Goal: Transaction & Acquisition: Purchase product/service

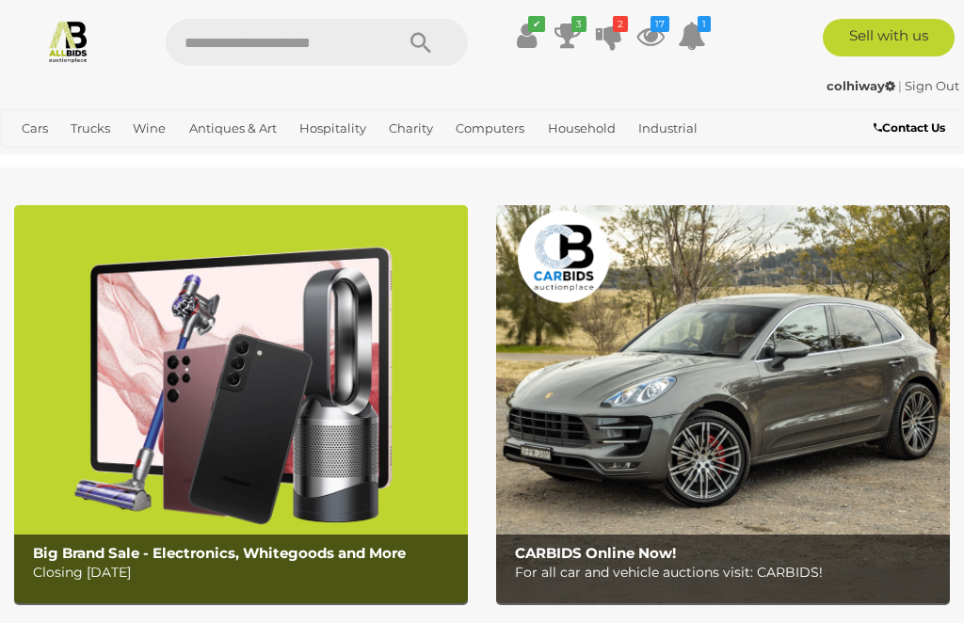
click at [521, 40] on icon at bounding box center [527, 36] width 20 height 34
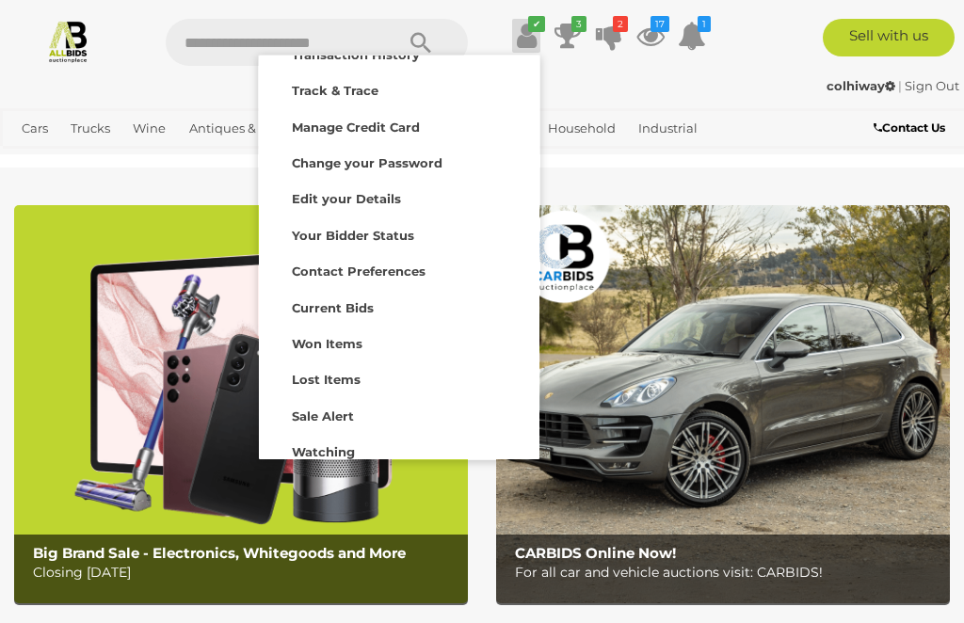
scroll to position [67, 0]
click at [303, 445] on strong "Watching" at bounding box center [323, 451] width 63 height 15
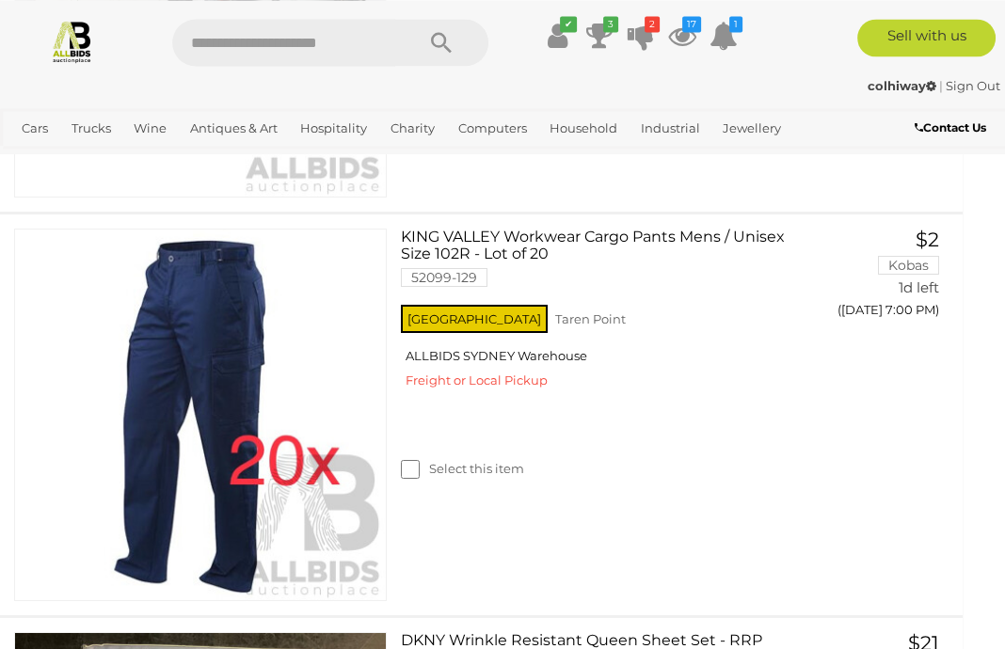
scroll to position [742, 14]
click at [837, 349] on button "GO TO BID PAGE" at bounding box center [874, 349] width 142 height 38
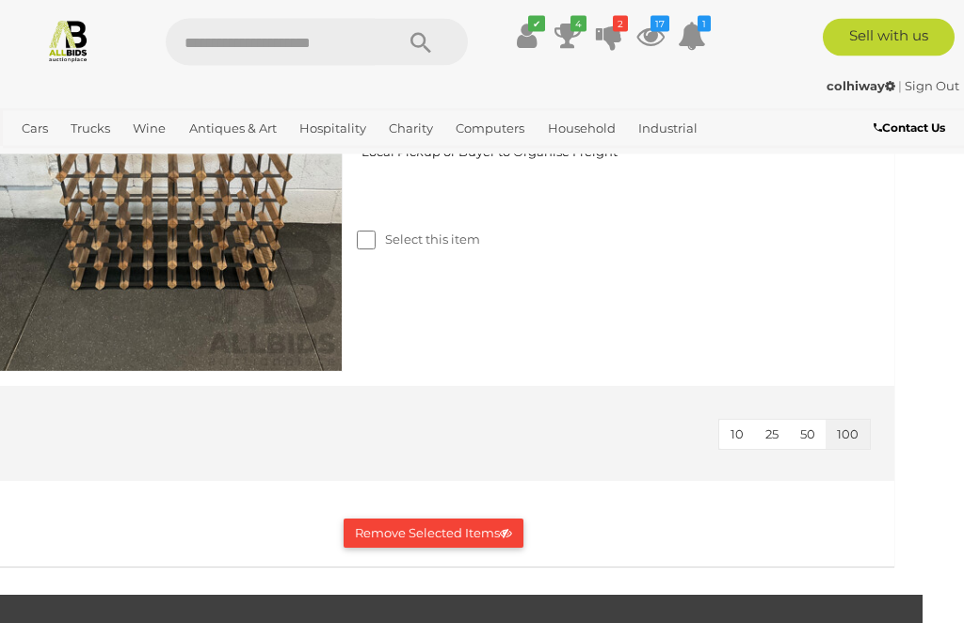
scroll to position [12194, 41]
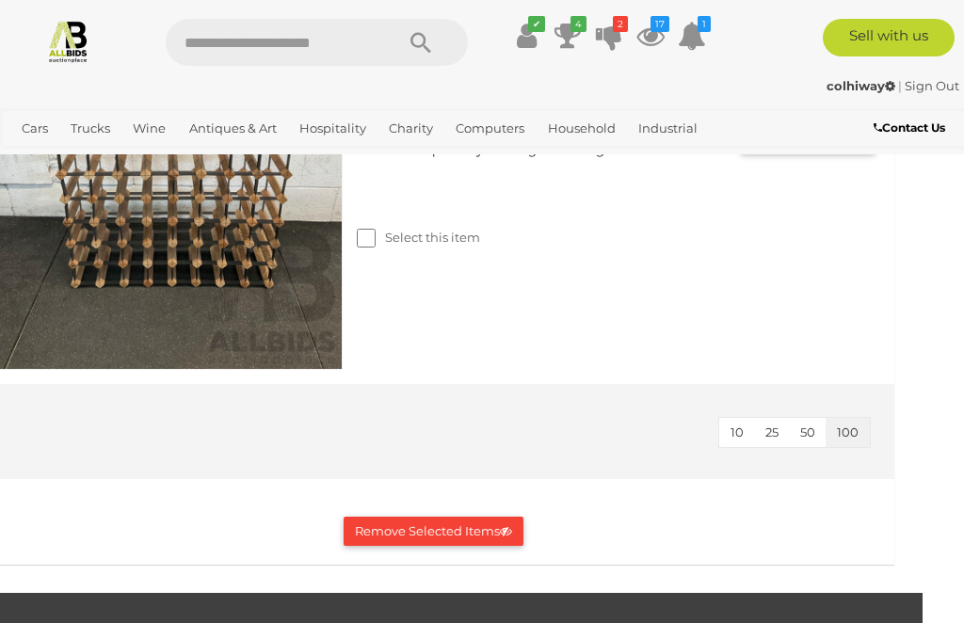
click at [386, 529] on button "Remove Selected Items" at bounding box center [434, 531] width 180 height 29
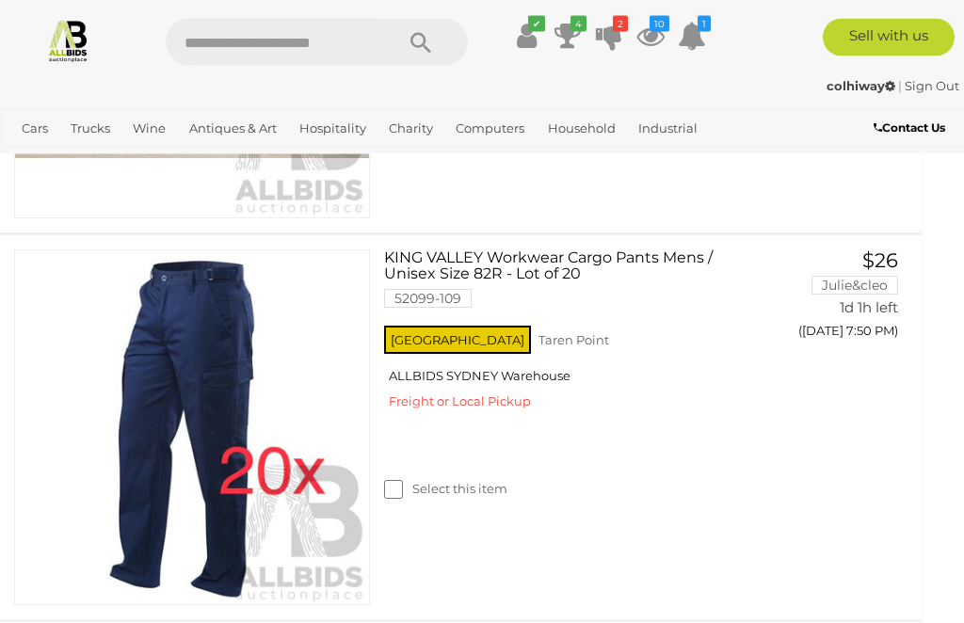
scroll to position [2677, 14]
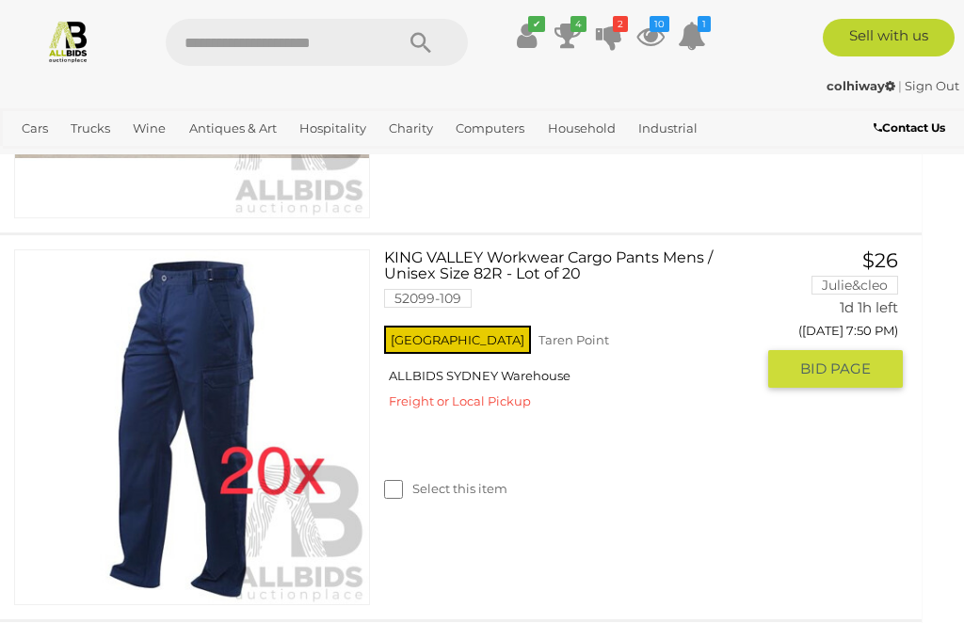
click at [804, 368] on span "BID PAGE" at bounding box center [835, 369] width 71 height 19
click at [809, 360] on span "BID PAGE" at bounding box center [835, 369] width 71 height 19
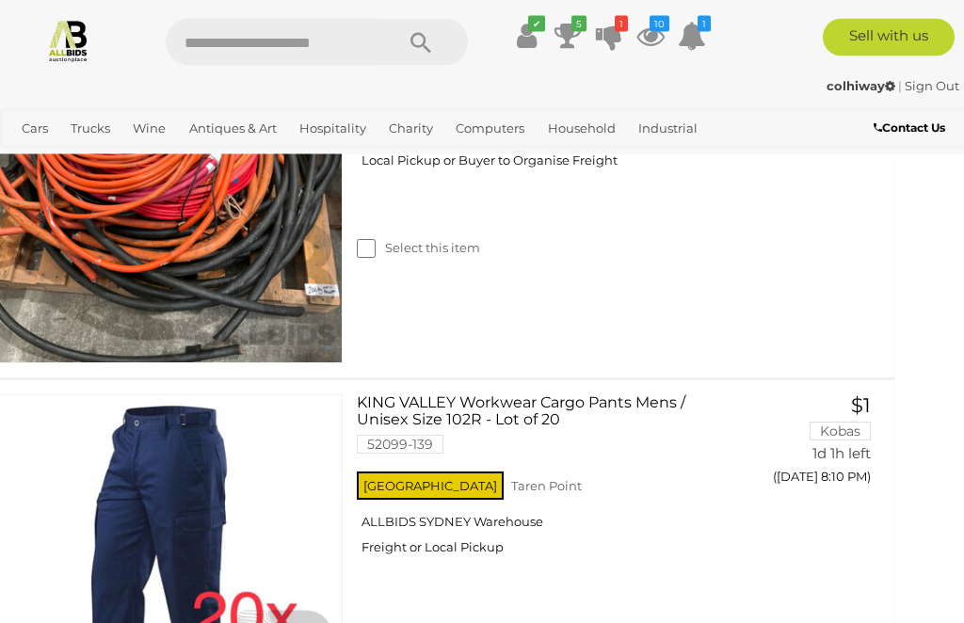
scroll to position [3692, 41]
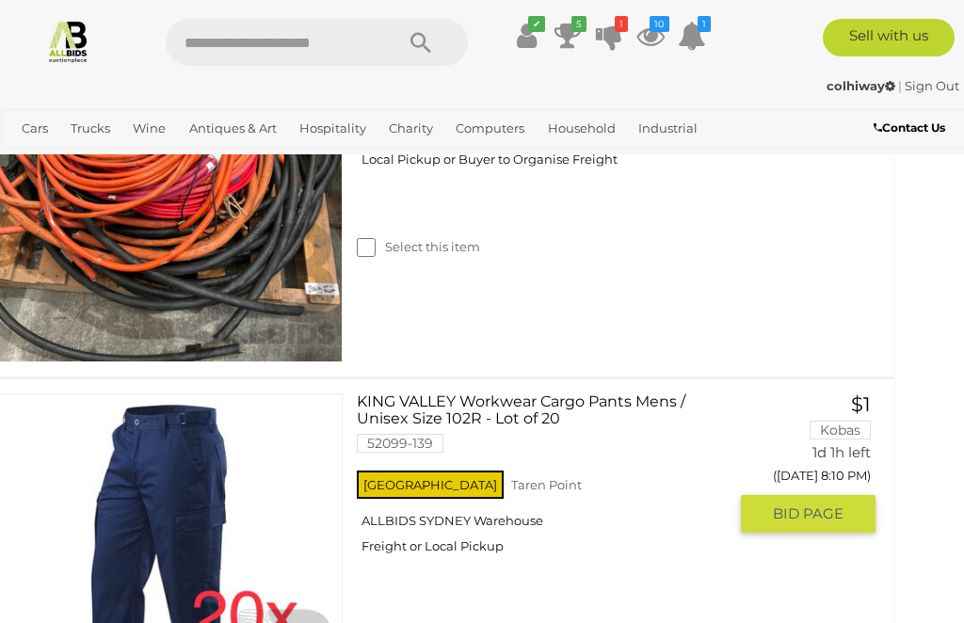
click at [779, 505] on span "BID PAGE" at bounding box center [808, 514] width 71 height 19
click at [784, 505] on span "BID PAGE" at bounding box center [808, 514] width 71 height 19
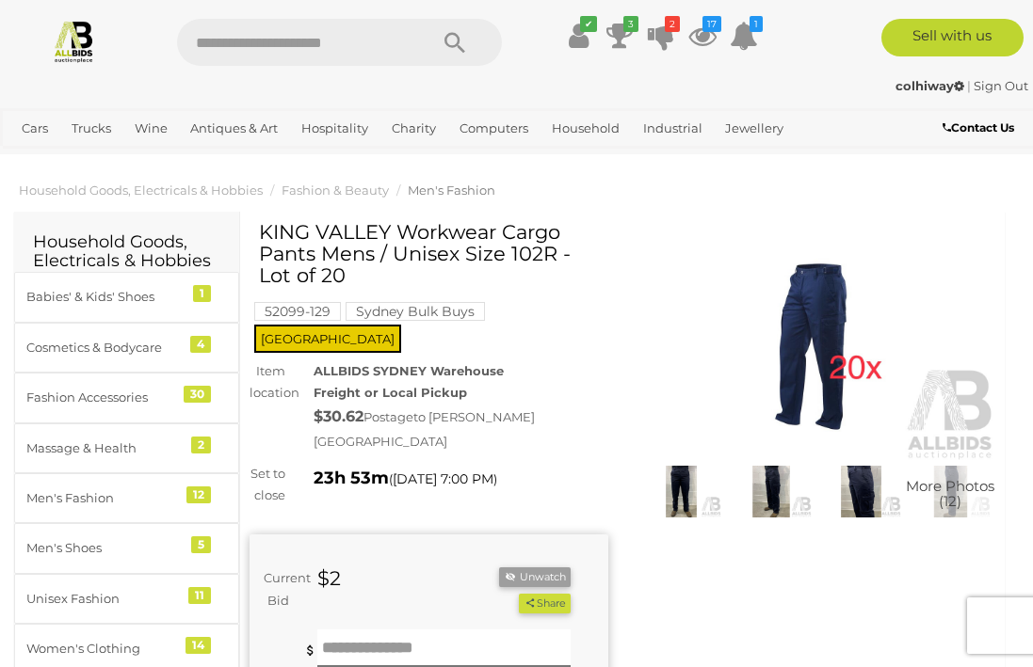
scroll to position [7, 0]
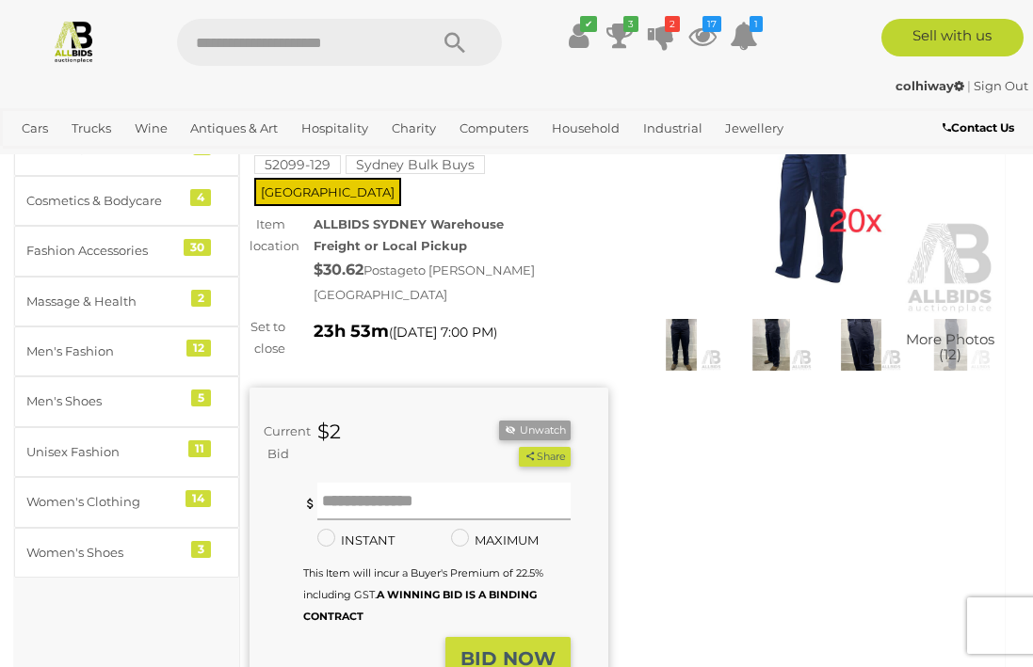
click at [364, 508] on input "text" at bounding box center [443, 502] width 253 height 38
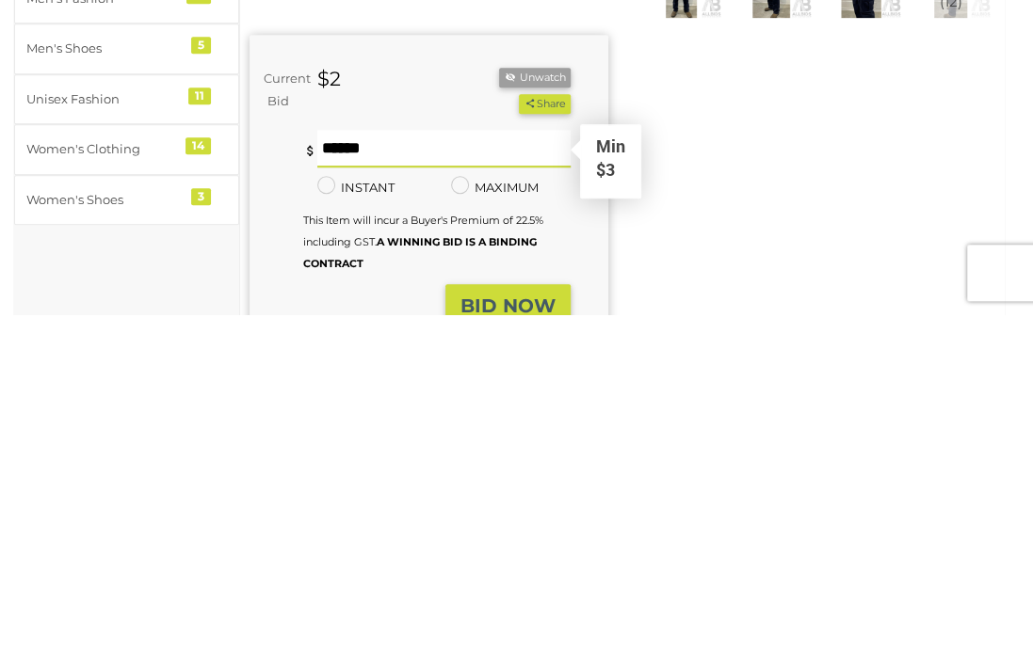
type input "**"
click at [484, 637] on button "BID NOW" at bounding box center [507, 659] width 125 height 44
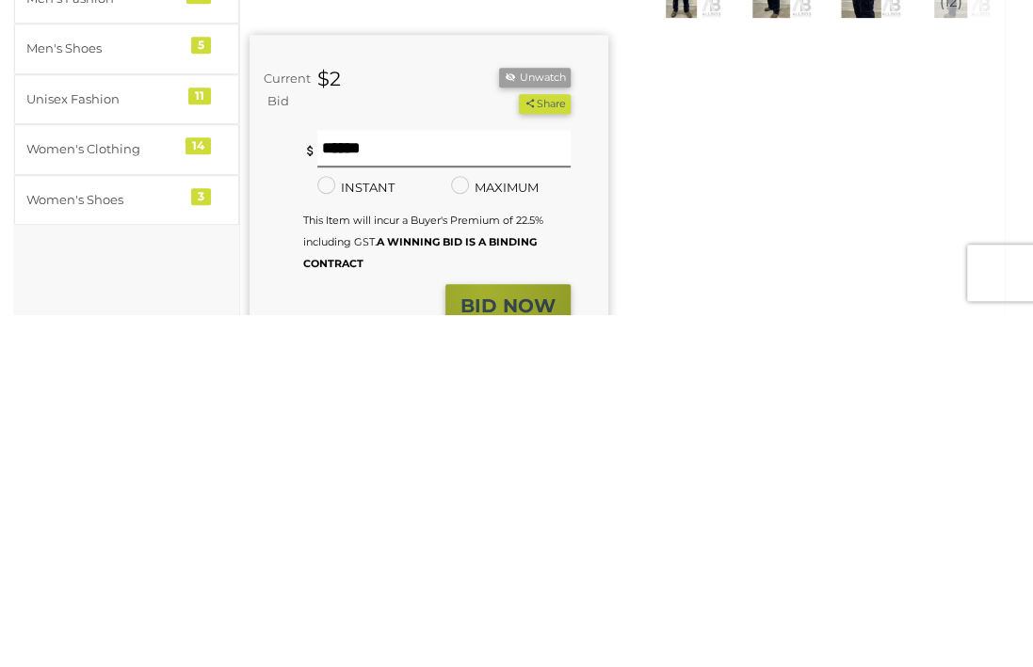
scroll to position [506, 0]
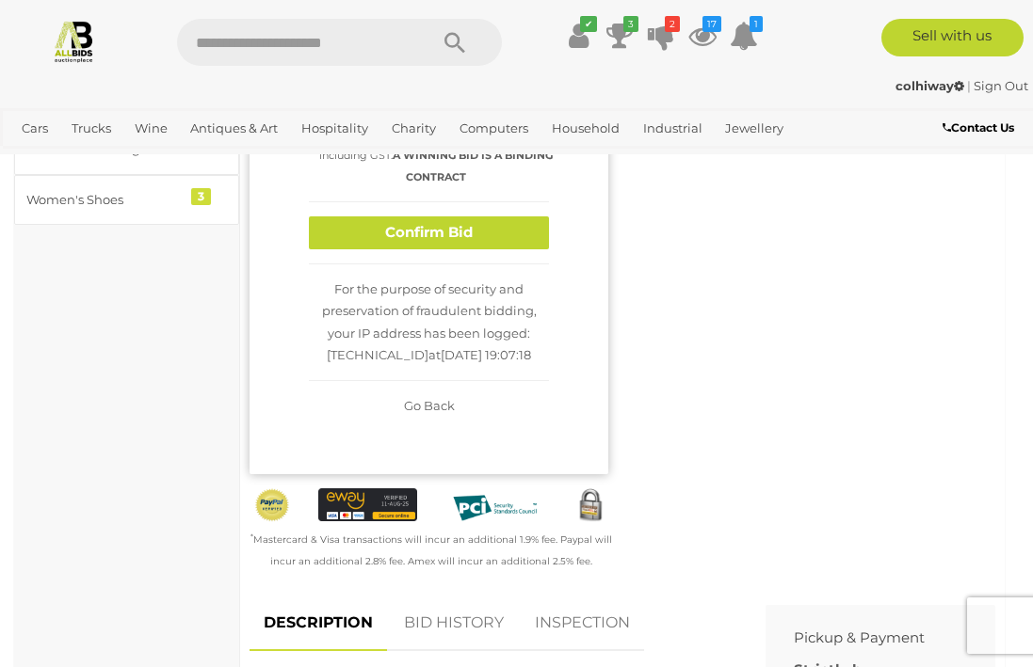
click at [370, 247] on button "Confirm Bid" at bounding box center [429, 232] width 240 height 33
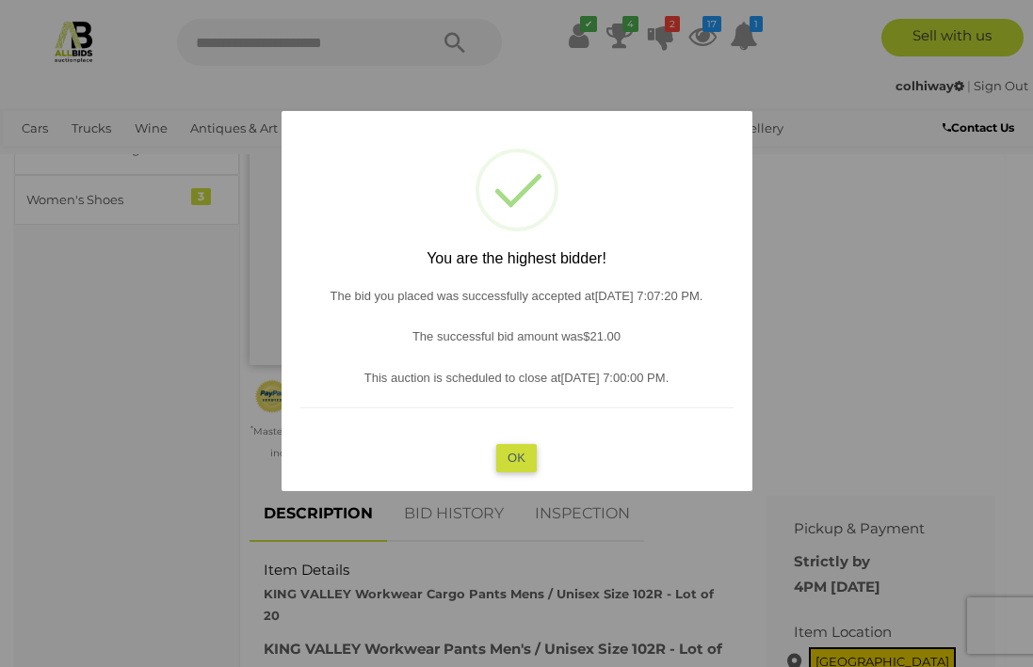
click at [72, 417] on div at bounding box center [516, 333] width 1033 height 667
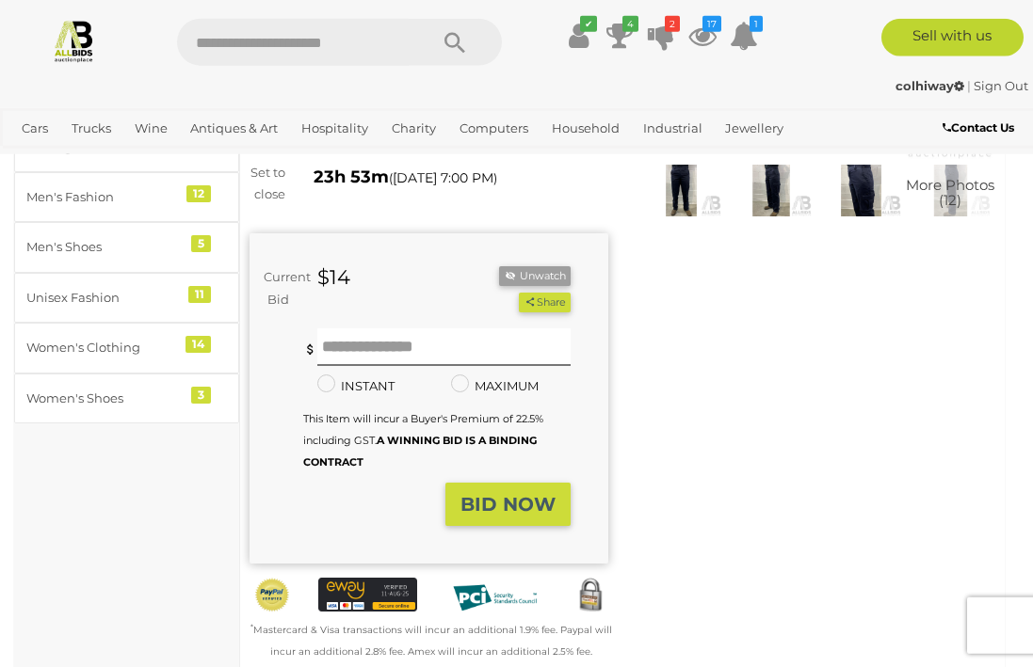
scroll to position [299, 0]
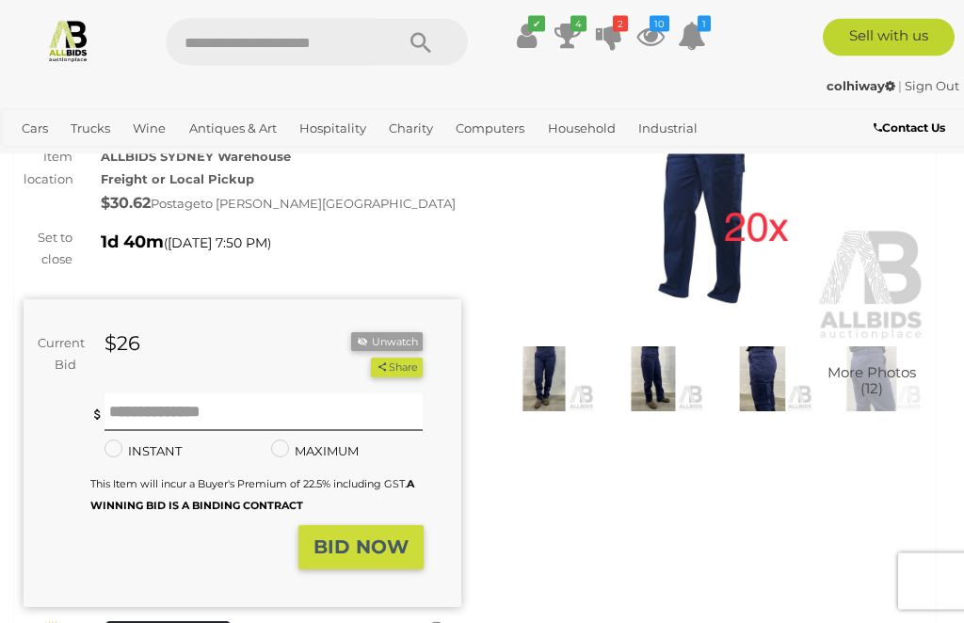
scroll to position [177, 0]
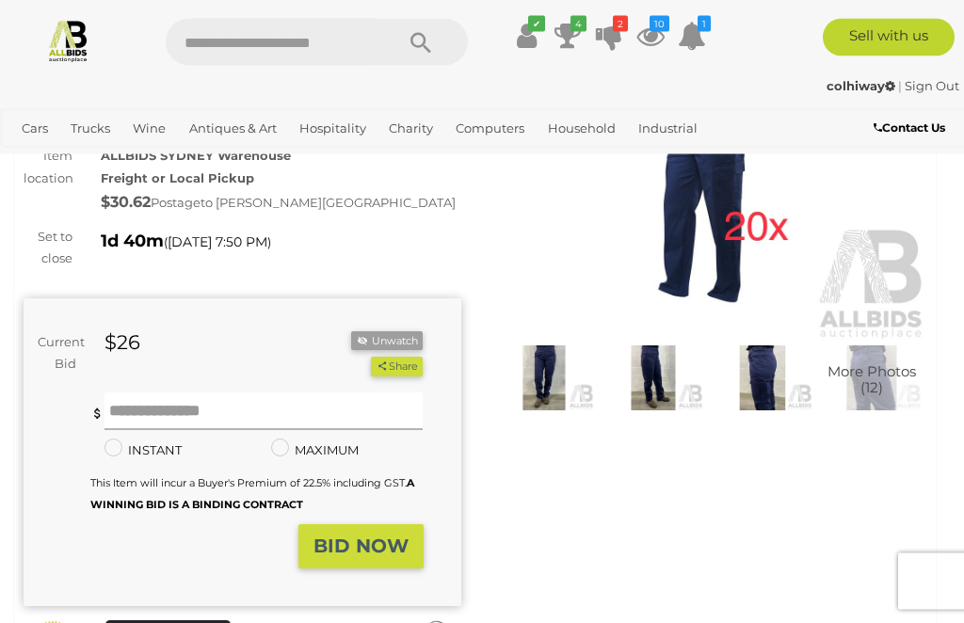
click at [150, 405] on input "text" at bounding box center [263, 412] width 319 height 38
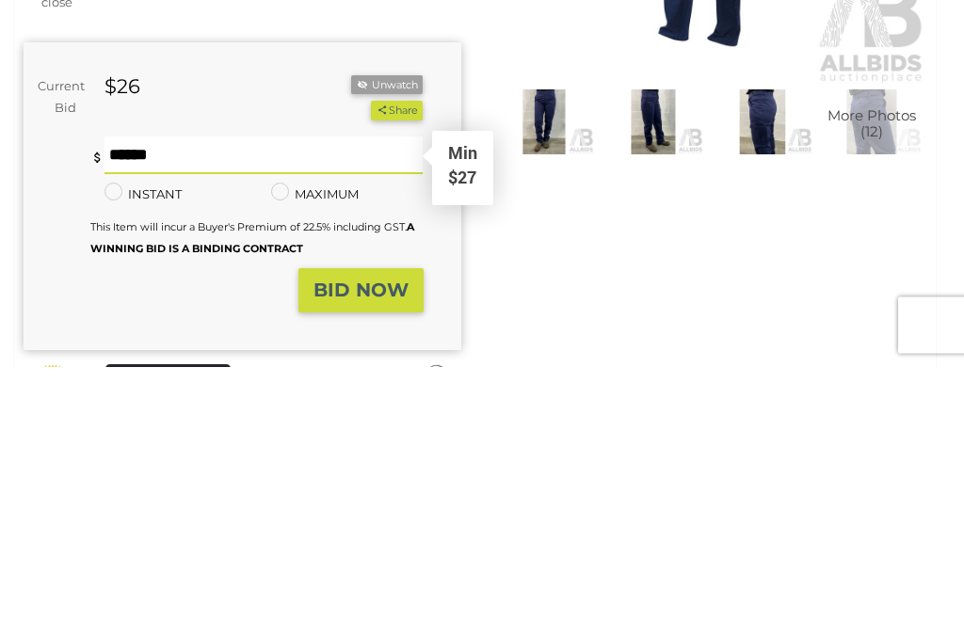
type input "**"
click at [333, 536] on strong "BID NOW" at bounding box center [360, 547] width 95 height 23
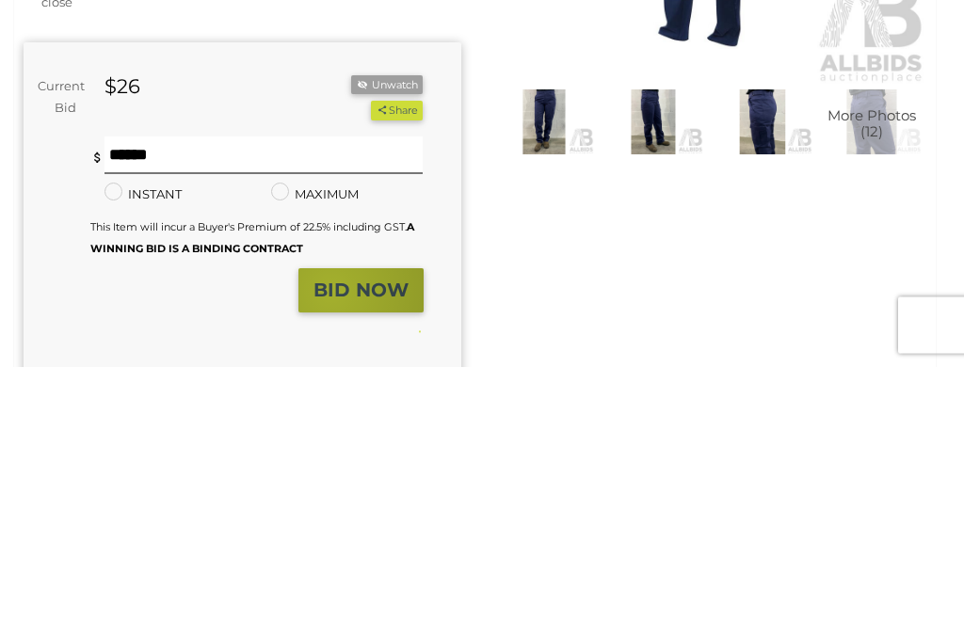
scroll to position [434, 0]
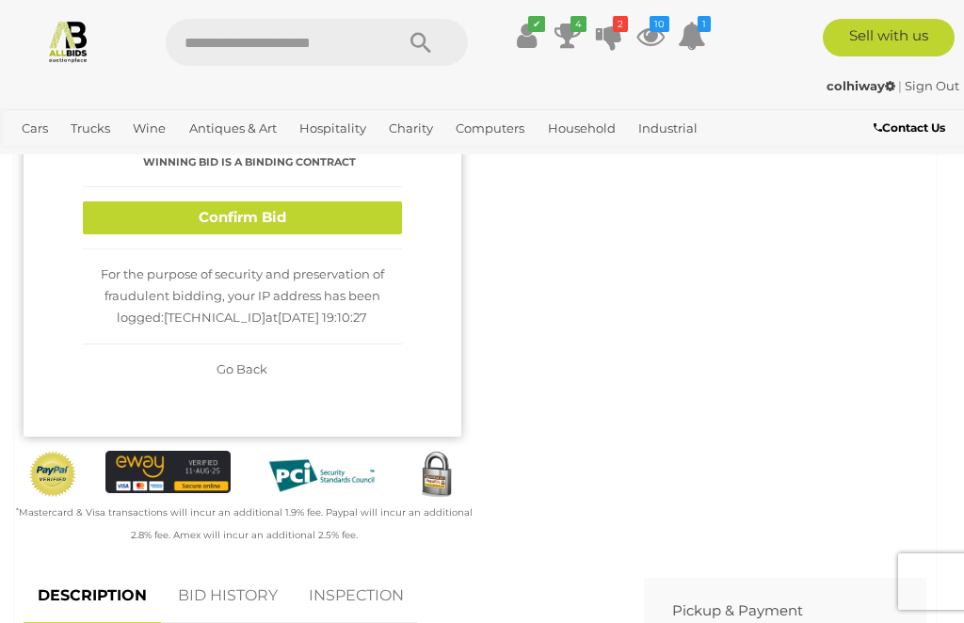
click at [162, 215] on button "Confirm Bid" at bounding box center [242, 217] width 319 height 33
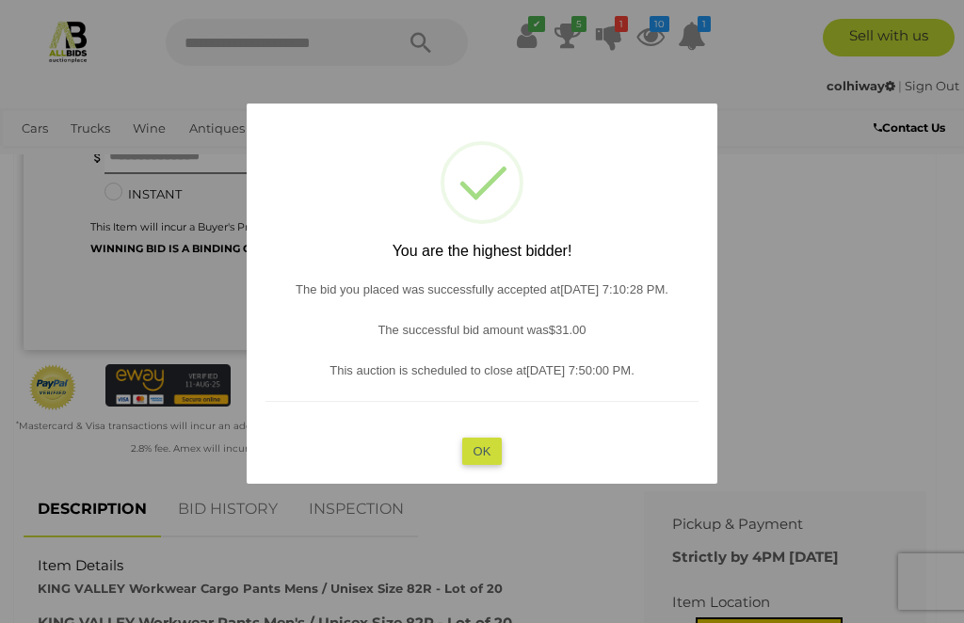
click at [36, 292] on div at bounding box center [482, 311] width 964 height 623
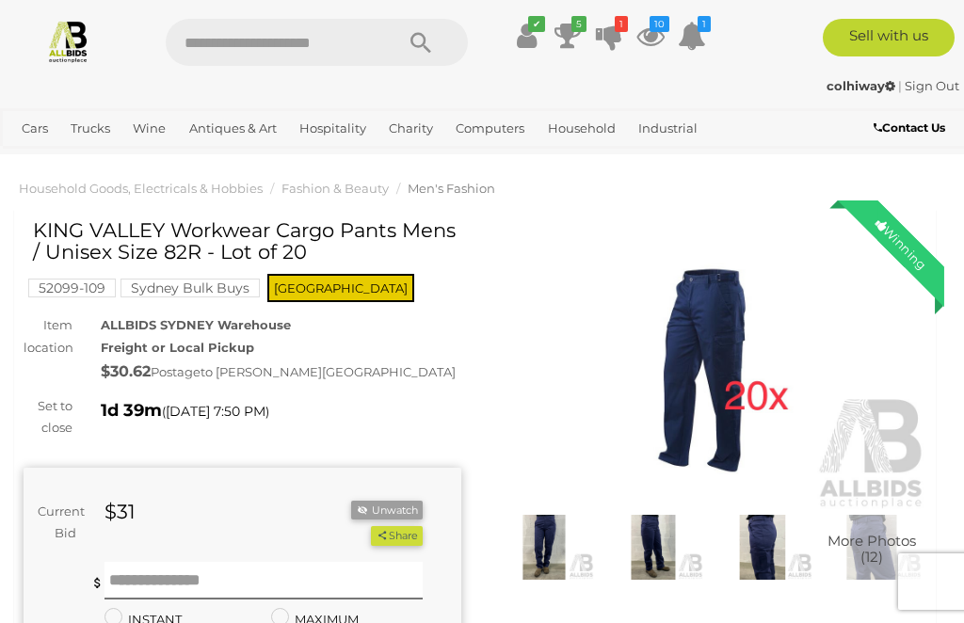
scroll to position [0, 0]
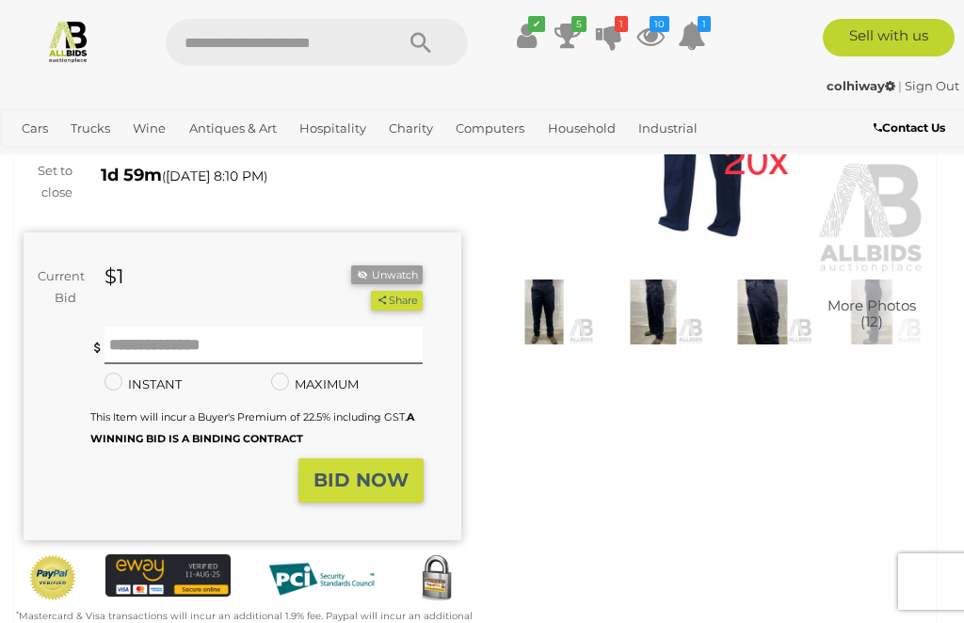
scroll to position [247, 0]
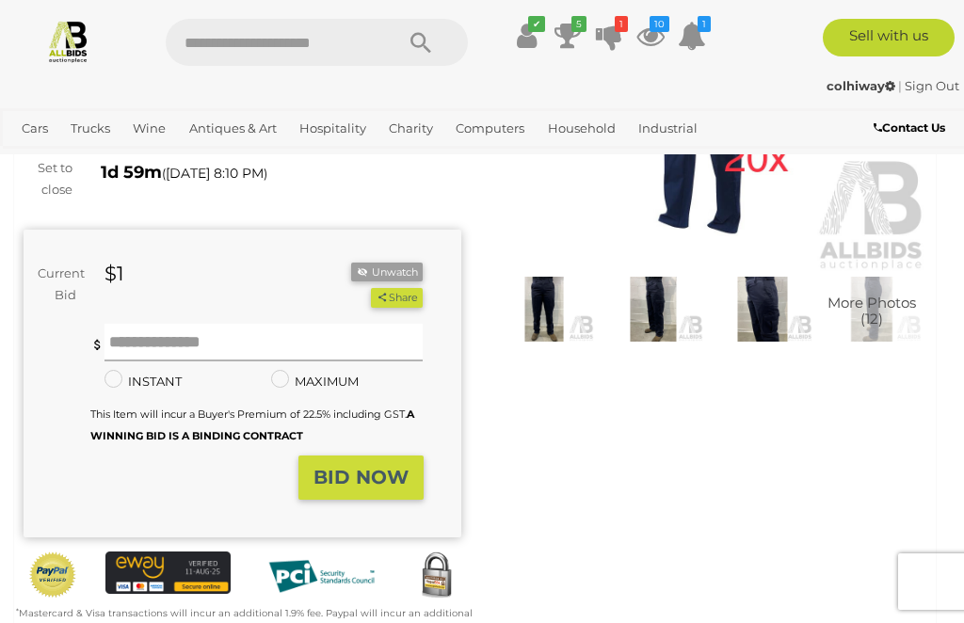
click at [146, 342] on input "text" at bounding box center [263, 343] width 319 height 38
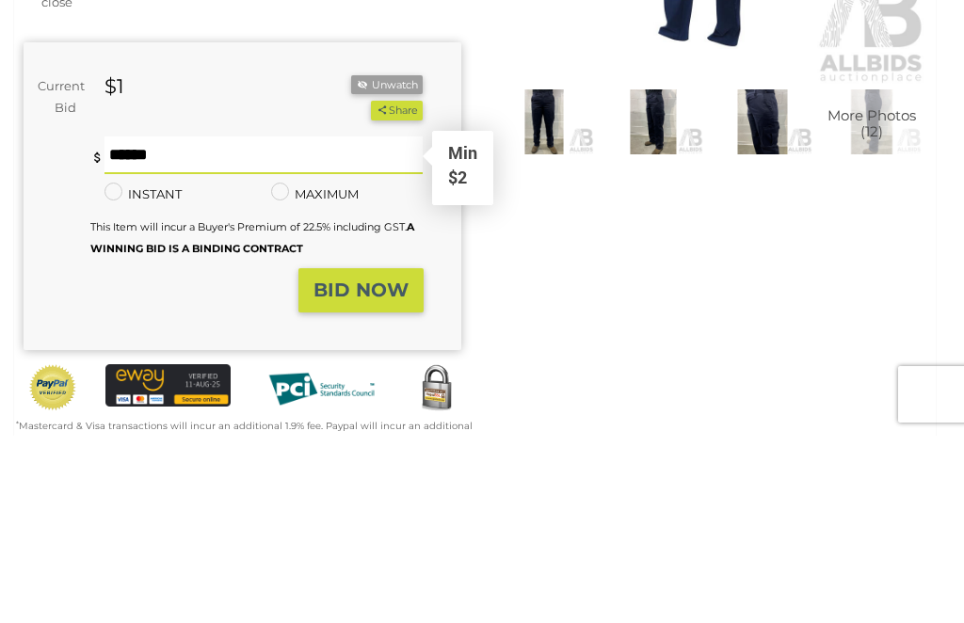
type input "**"
click at [330, 466] on strong "BID NOW" at bounding box center [360, 477] width 95 height 23
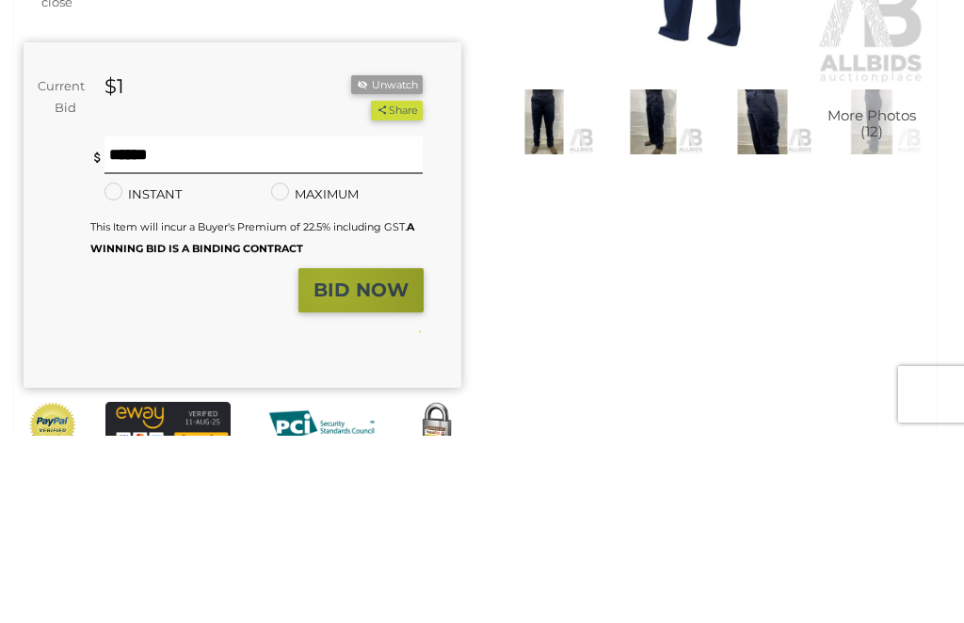
scroll to position [434, 0]
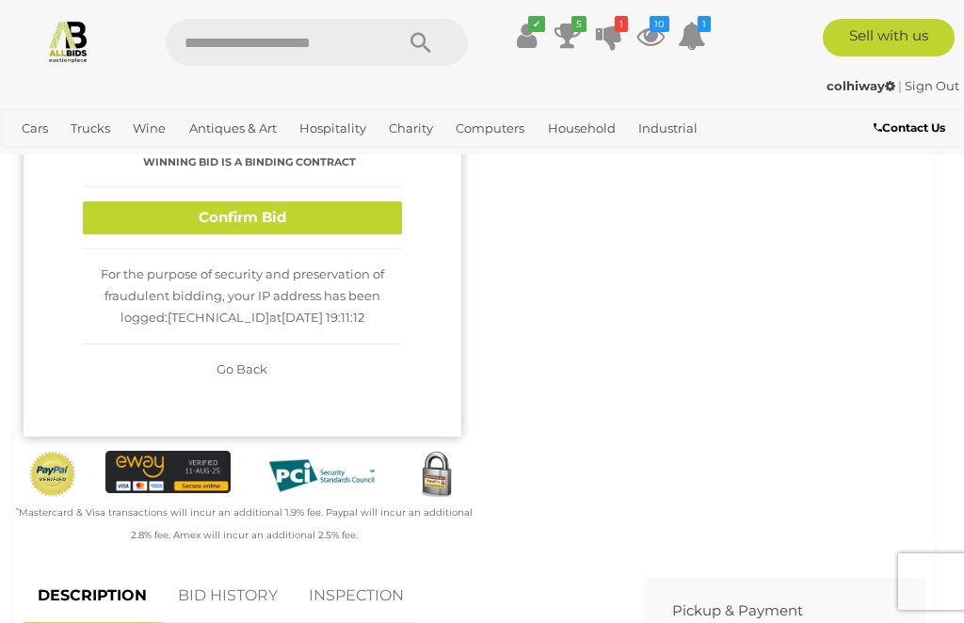
click at [206, 205] on button "Confirm Bid" at bounding box center [242, 217] width 319 height 33
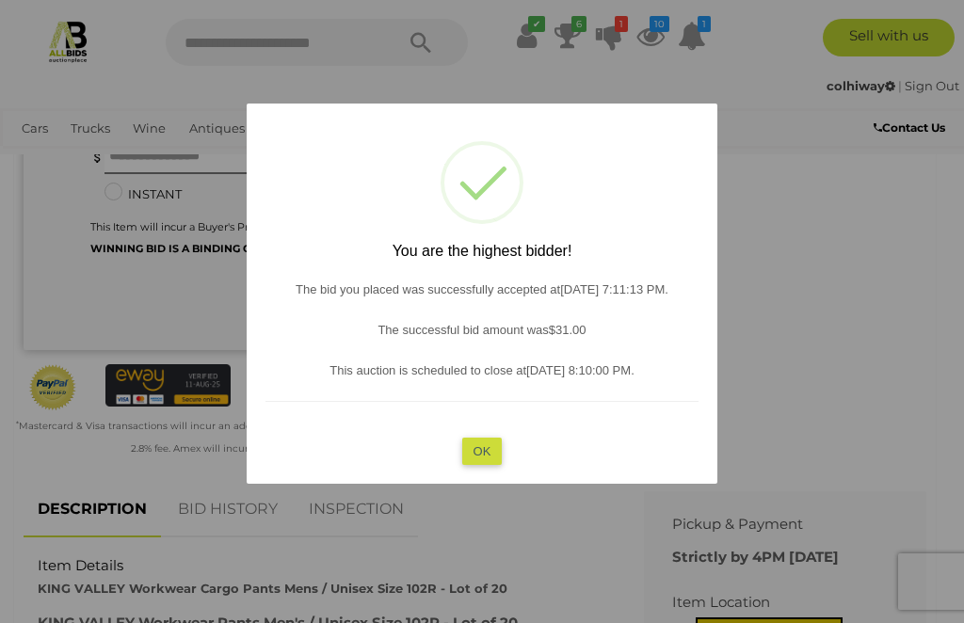
click at [32, 299] on div at bounding box center [482, 311] width 964 height 623
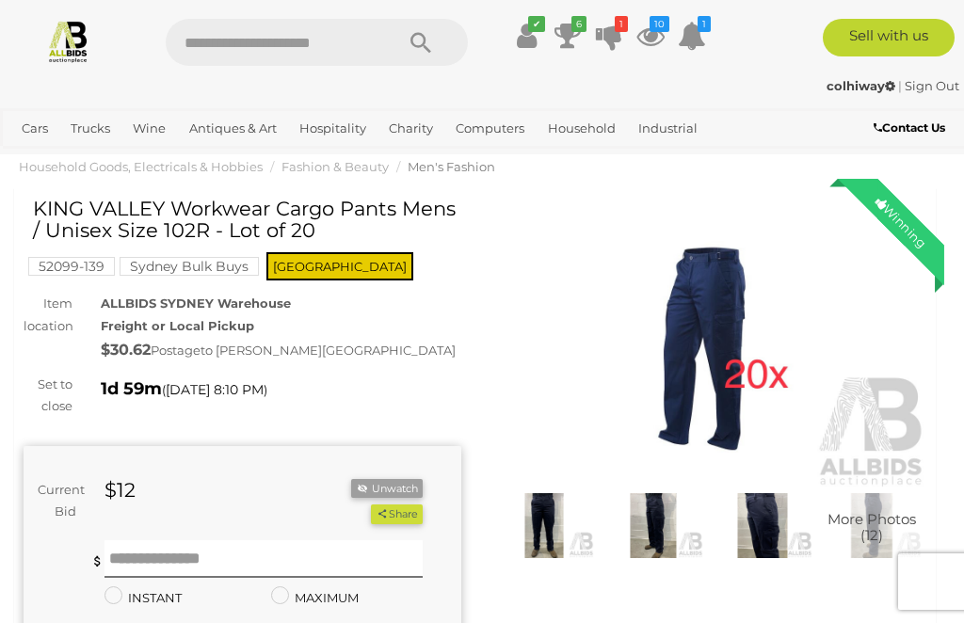
scroll to position [0, 0]
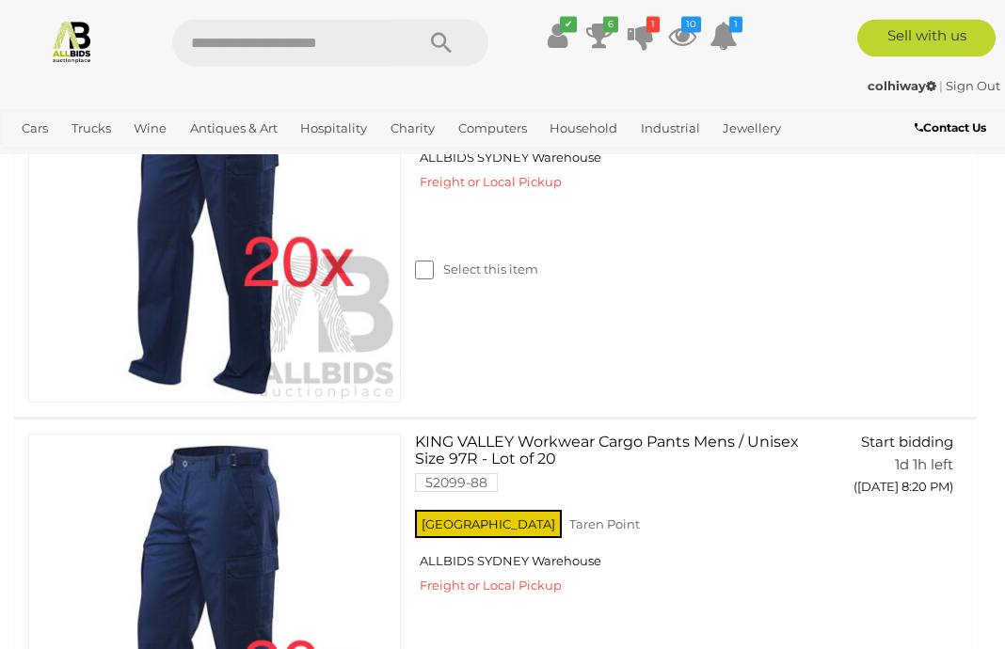
scroll to position [3769, 0]
click at [844, 507] on button "GO TO BID PAGE" at bounding box center [888, 526] width 142 height 38
click at [841, 507] on button "GO TO BID PAGE" at bounding box center [888, 526] width 142 height 38
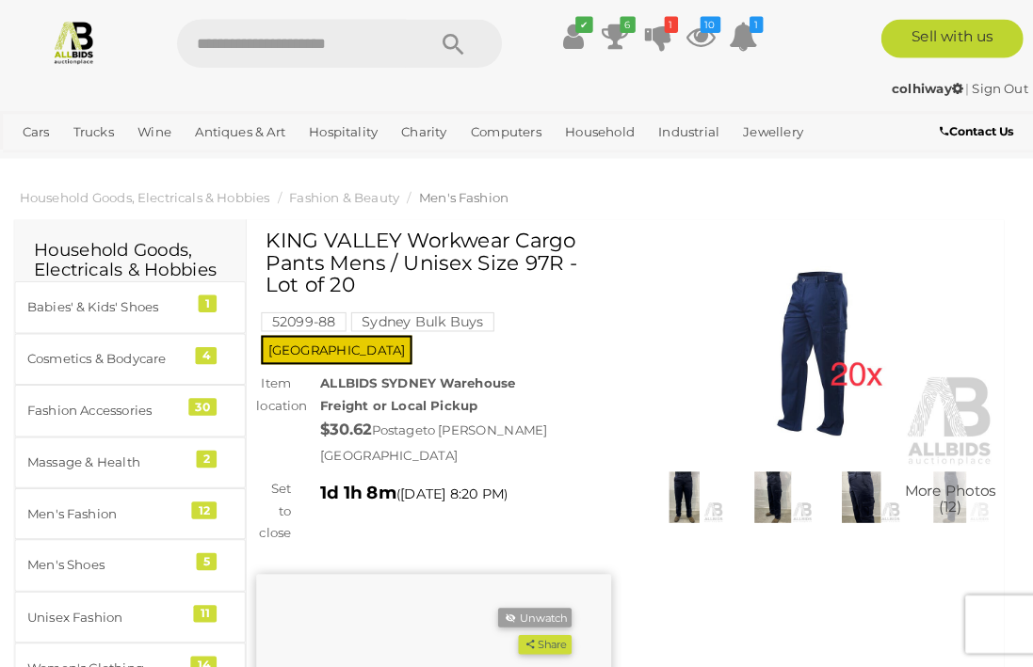
scroll to position [67, 0]
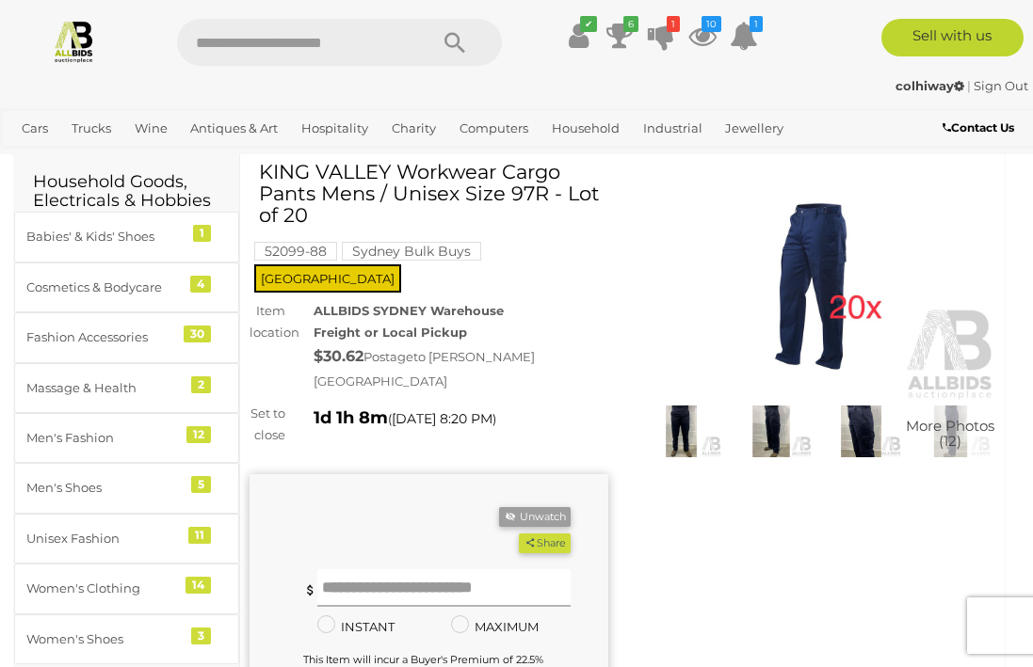
click at [352, 600] on input "text" at bounding box center [443, 588] width 253 height 38
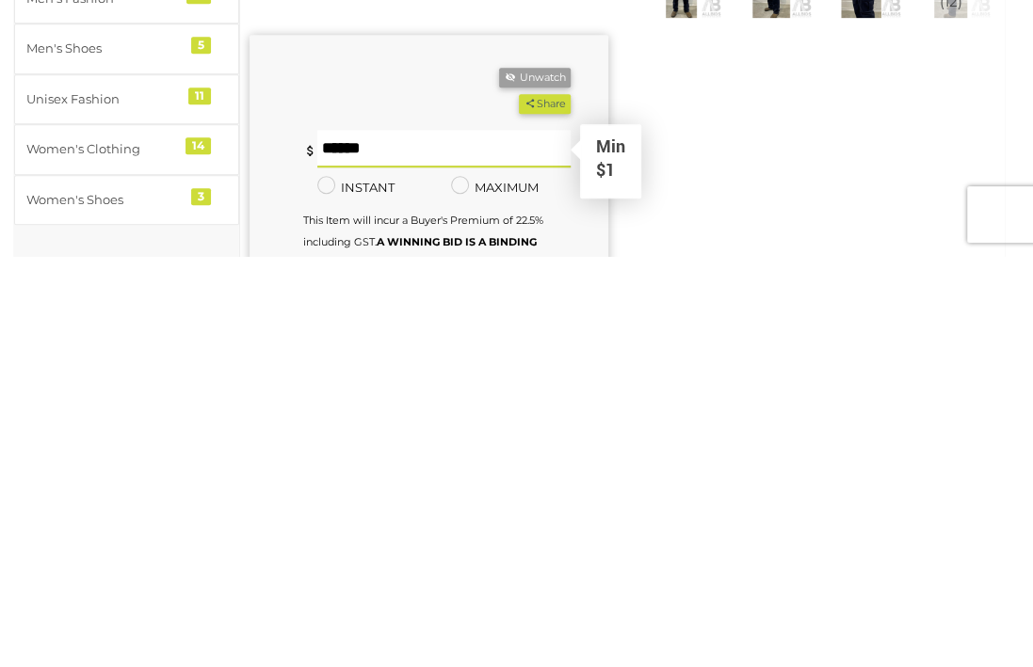
type input "**"
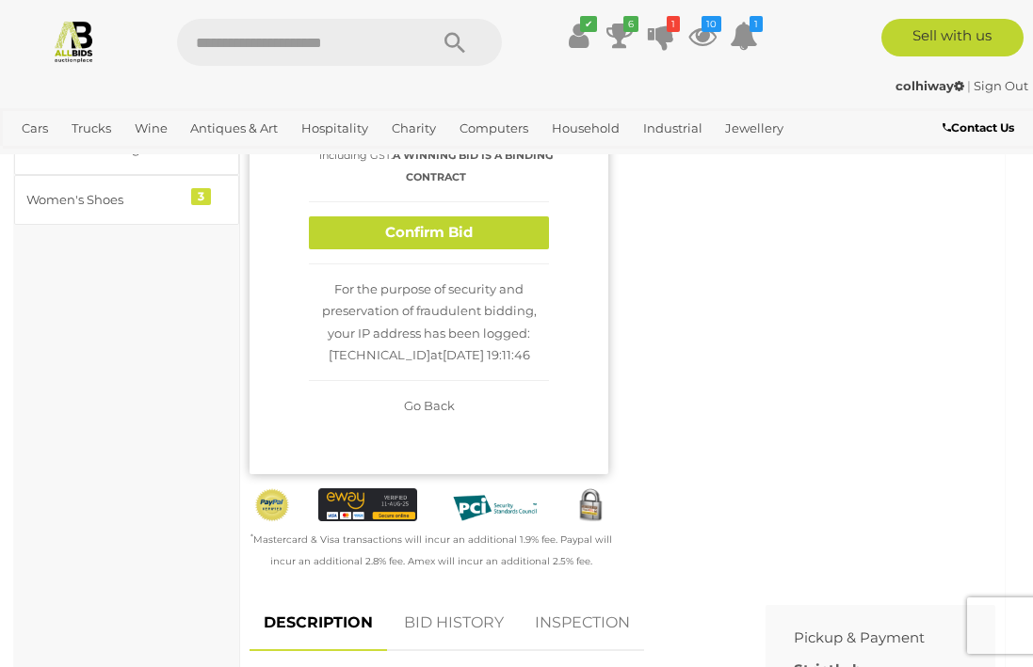
click at [344, 248] on button "Confirm Bid" at bounding box center [429, 232] width 240 height 33
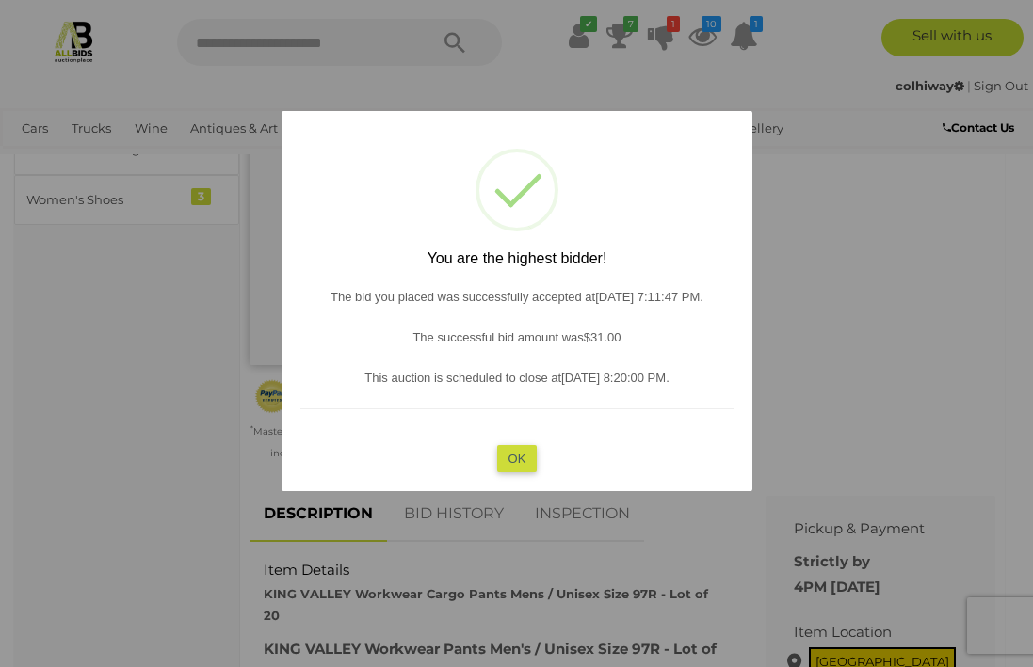
click at [65, 423] on div at bounding box center [516, 333] width 1033 height 667
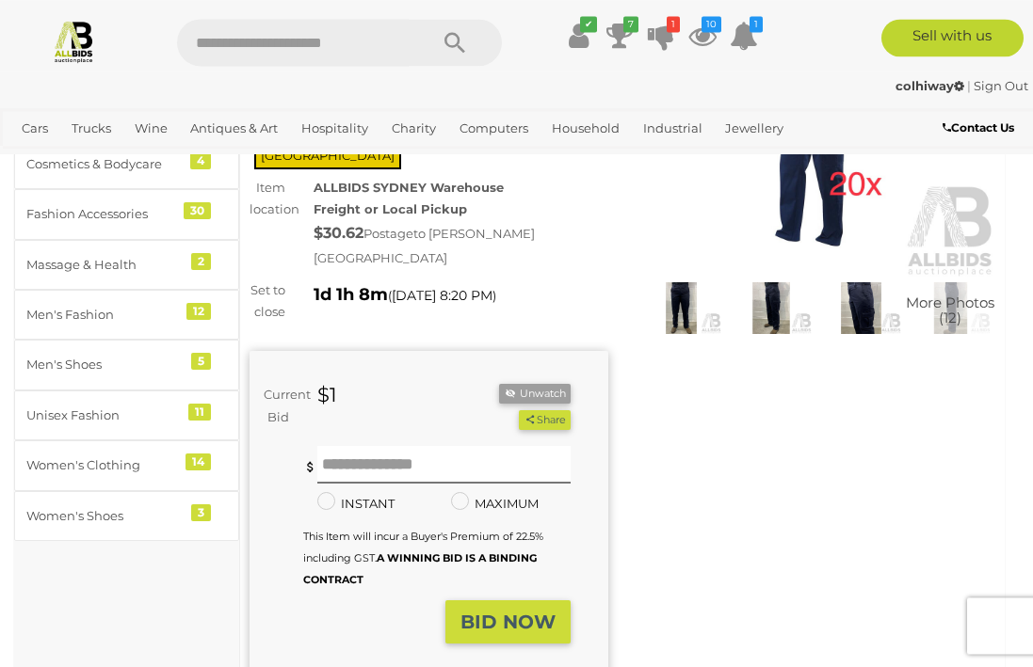
scroll to position [188, 0]
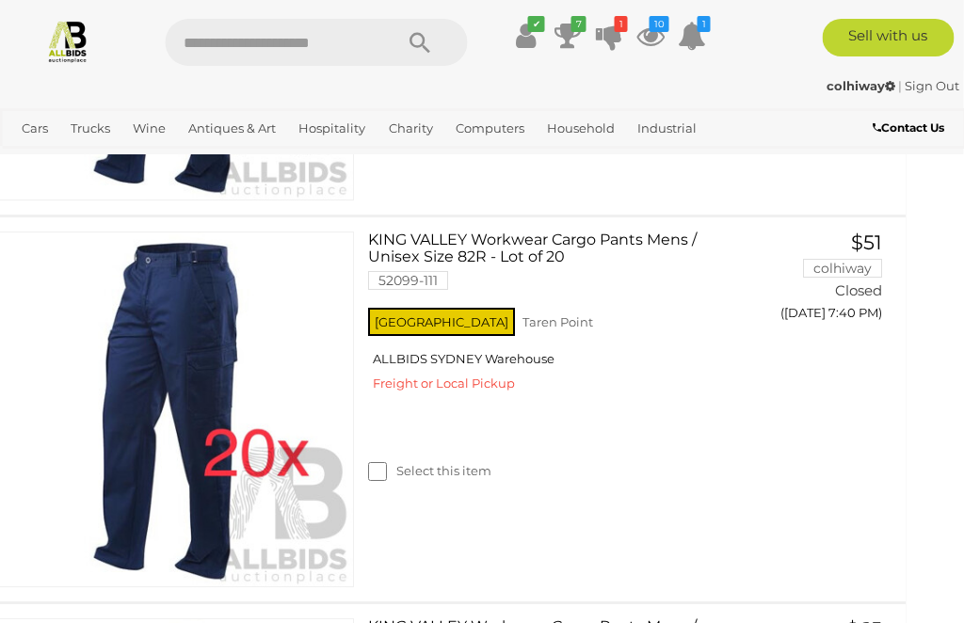
scroll to position [5402, 30]
